Goal: Information Seeking & Learning: Learn about a topic

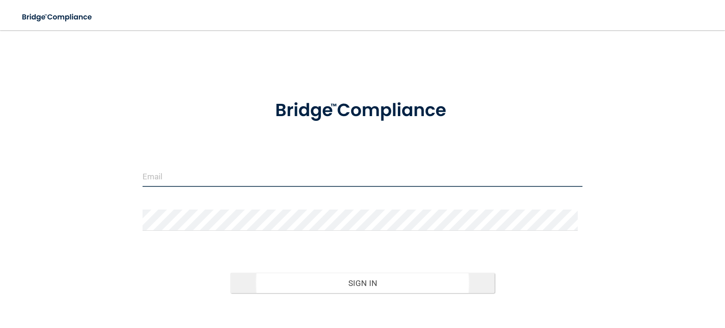
type input "[EMAIL_ADDRESS][DOMAIN_NAME]"
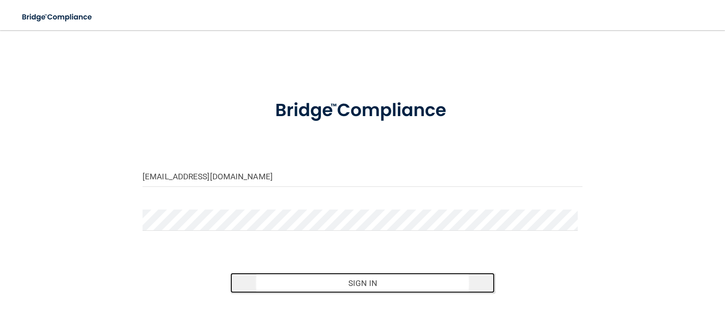
click at [355, 281] on button "Sign In" at bounding box center [362, 283] width 264 height 21
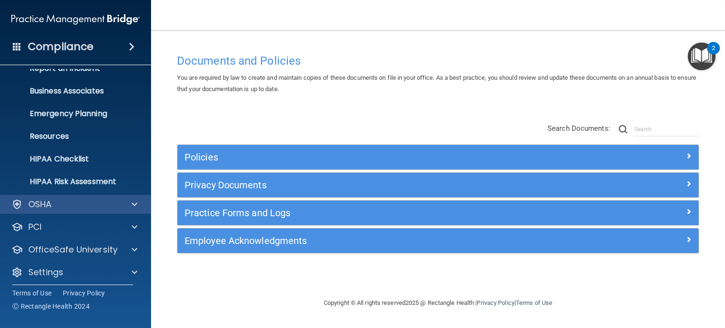
scroll to position [63, 0]
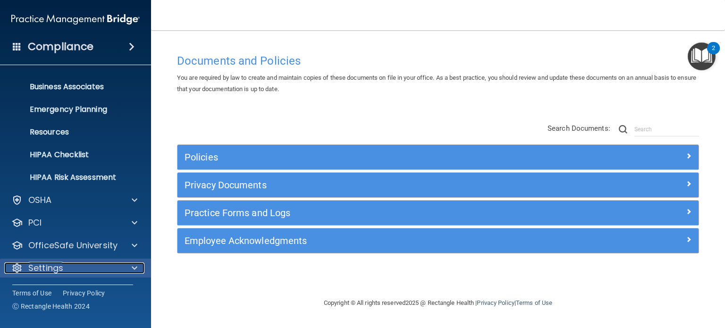
click at [88, 269] on div "Settings" at bounding box center [62, 268] width 117 height 11
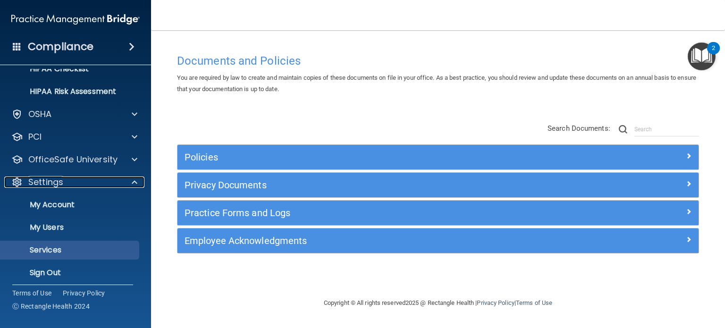
scroll to position [154, 0]
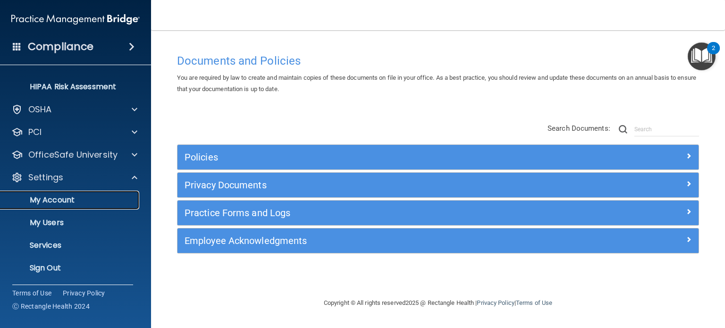
click at [69, 201] on p "My Account" at bounding box center [70, 199] width 129 height 9
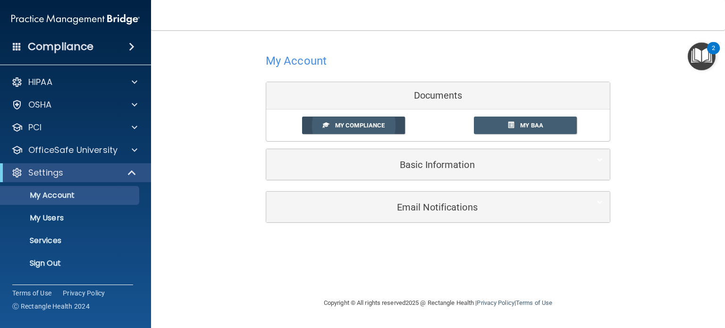
click at [347, 126] on span "My Compliance" at bounding box center [360, 125] width 50 height 7
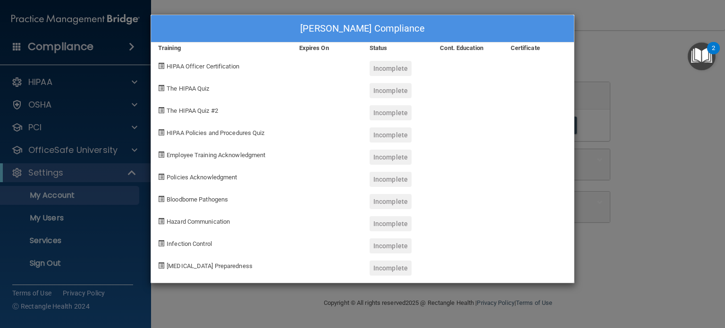
click at [635, 18] on div "Susan Eldridge's Compliance Training Expires On Status Cont. Education Certific…" at bounding box center [362, 164] width 725 height 328
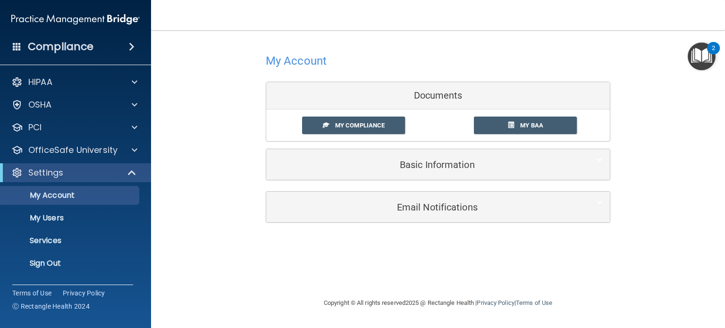
click at [699, 54] on img "Open Resource Center, 2 new notifications" at bounding box center [702, 56] width 28 height 28
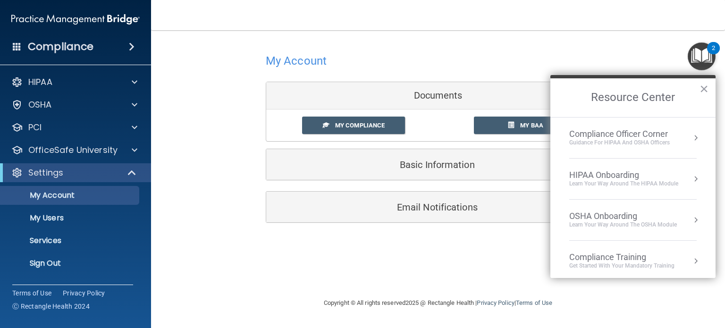
click at [649, 62] on div "My Account Documents My Compliance My Compliance My BAA Basic Information Full …" at bounding box center [438, 137] width 536 height 194
click at [404, 66] on div at bounding box center [438, 60] width 345 height 23
click at [708, 88] on button "×" at bounding box center [704, 88] width 9 height 15
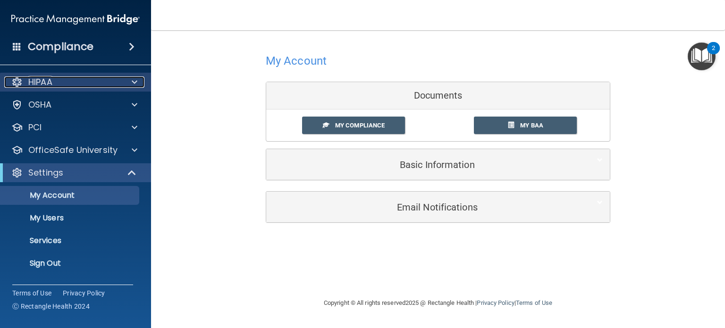
click at [58, 84] on div "HIPAA" at bounding box center [62, 81] width 117 height 11
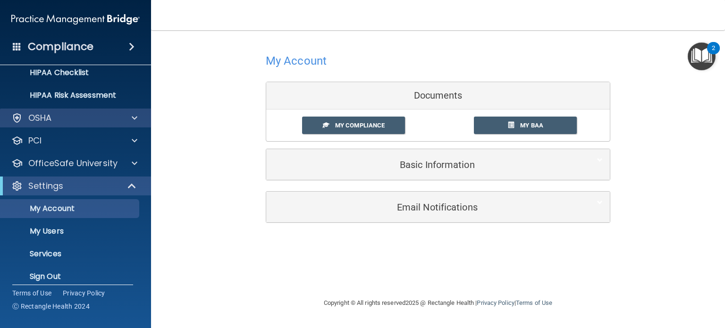
scroll to position [154, 0]
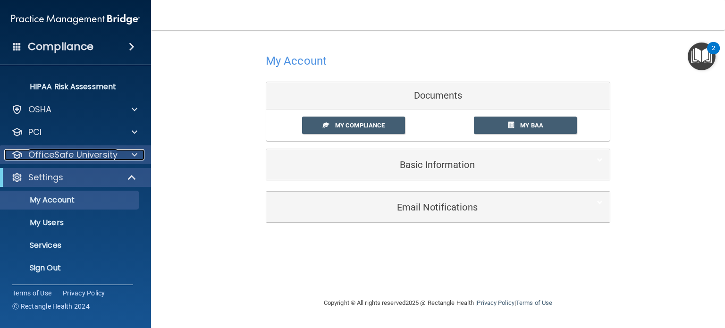
click at [60, 157] on p "OfficeSafe University" at bounding box center [72, 154] width 89 height 11
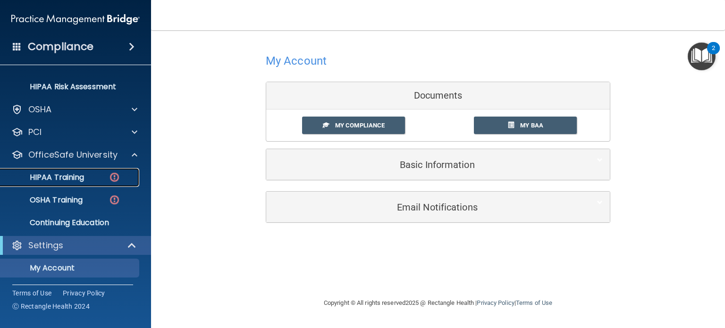
click at [59, 178] on p "HIPAA Training" at bounding box center [45, 177] width 78 height 9
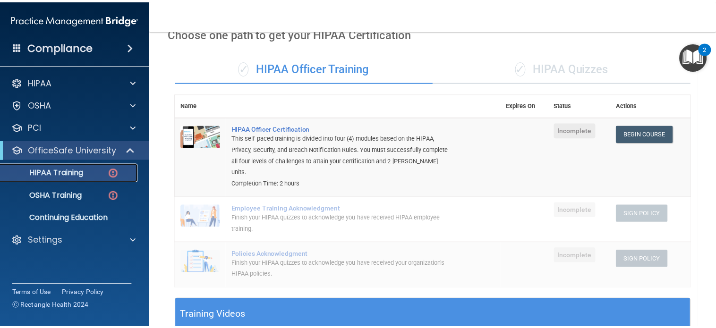
scroll to position [47, 0]
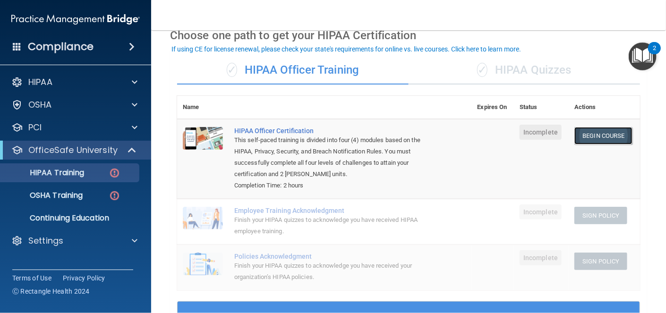
click at [593, 132] on link "Begin Course" at bounding box center [603, 135] width 58 height 17
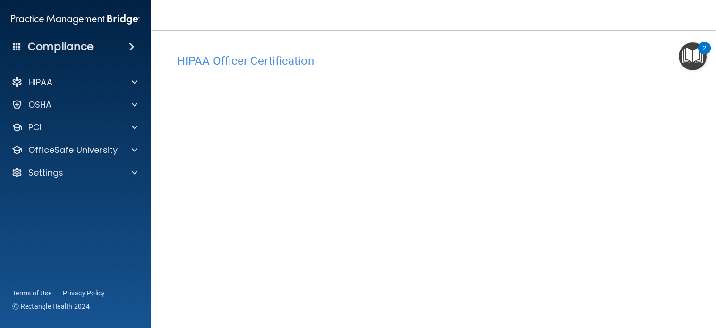
scroll to position [93, 0]
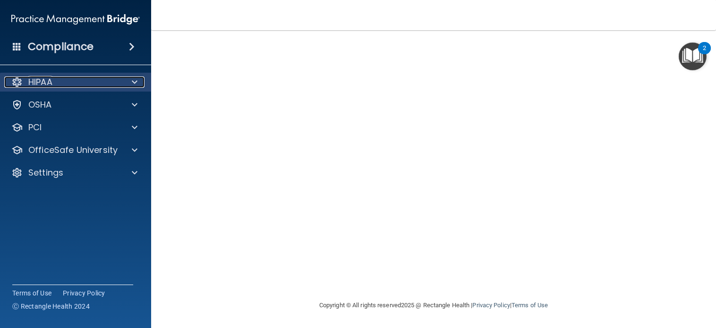
click at [134, 80] on span at bounding box center [135, 81] width 6 height 11
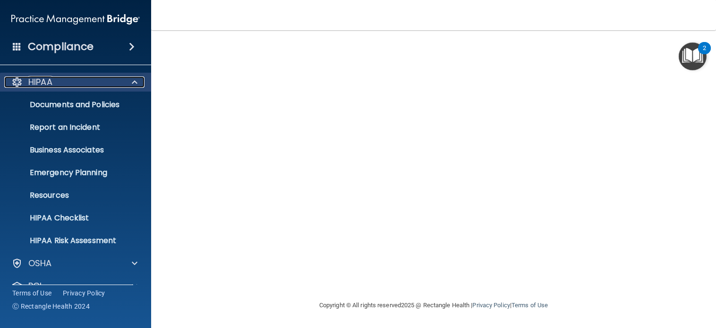
click at [134, 80] on span at bounding box center [135, 81] width 6 height 11
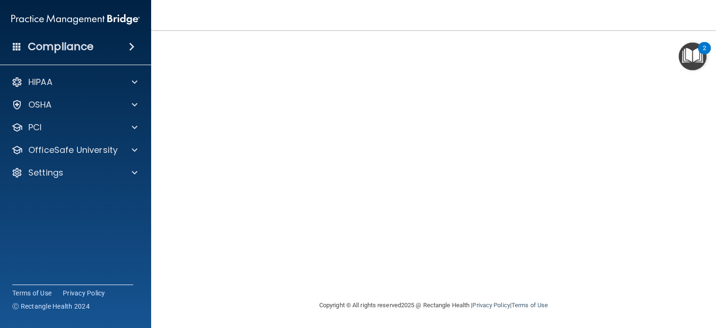
scroll to position [19, 0]
